Goal: Transaction & Acquisition: Purchase product/service

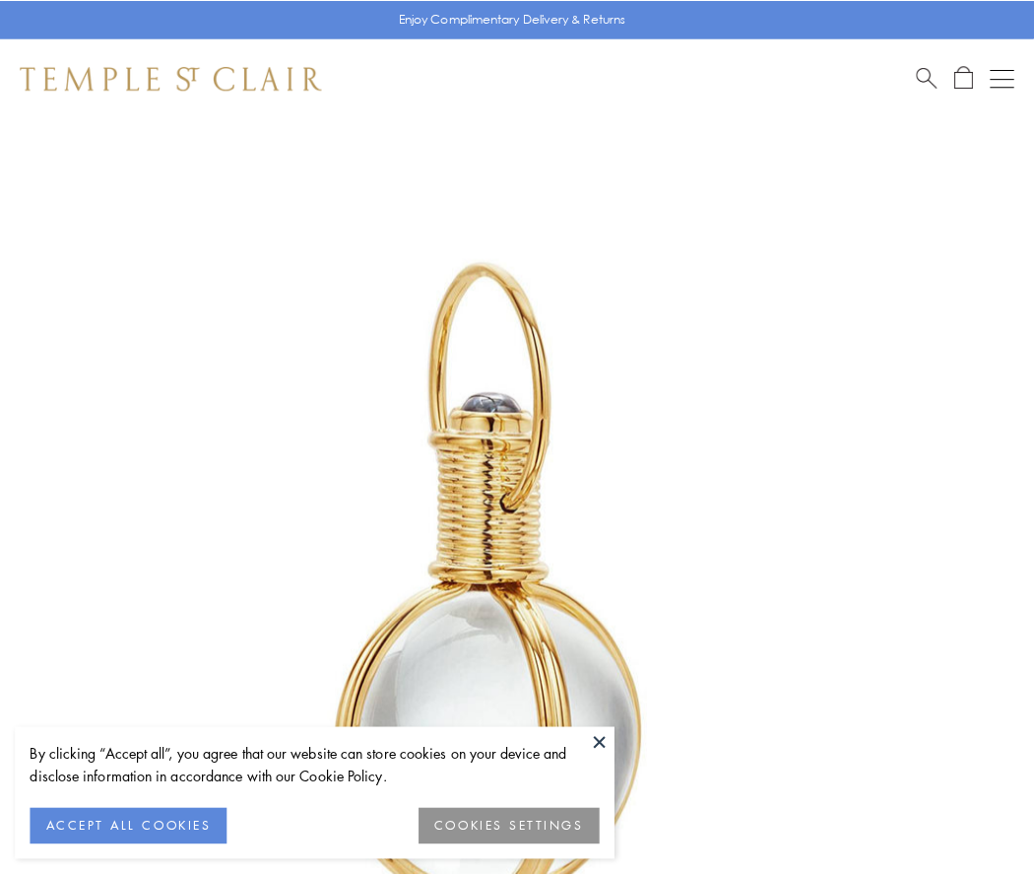
scroll to position [514, 0]
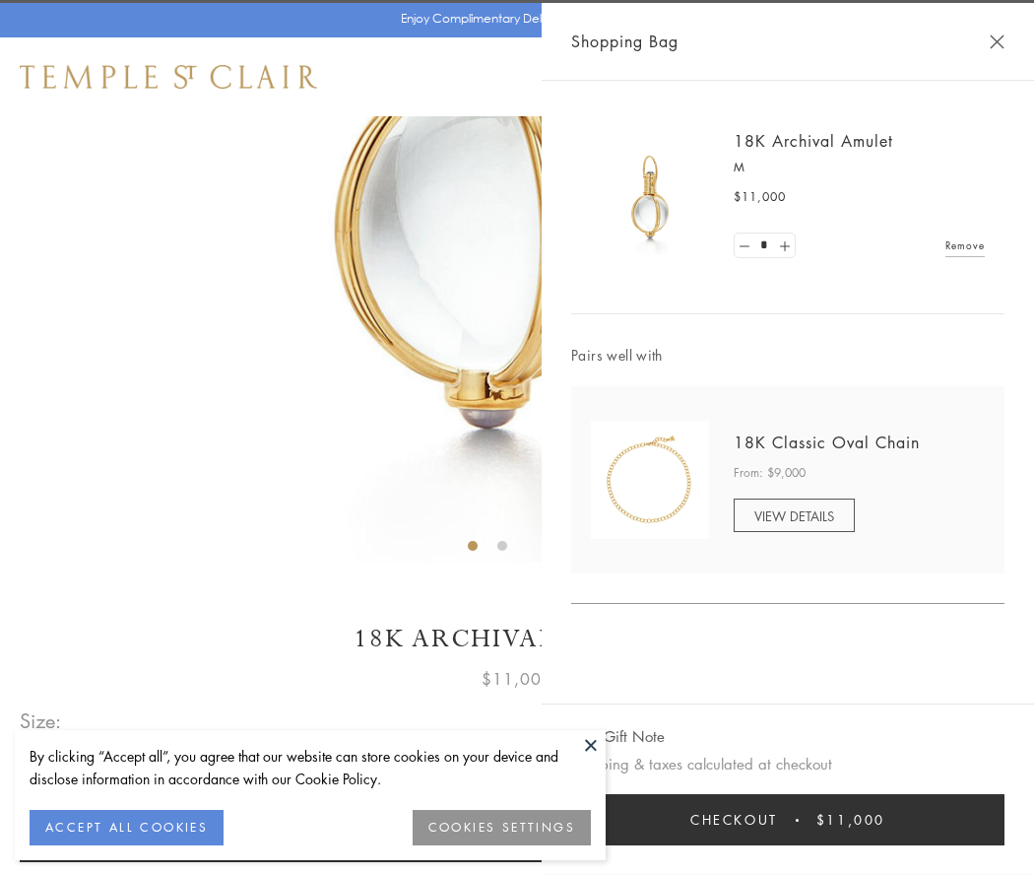
click at [788, 819] on button "Checkout $11,000" at bounding box center [787, 819] width 433 height 51
